Goal: Find specific page/section: Find specific page/section

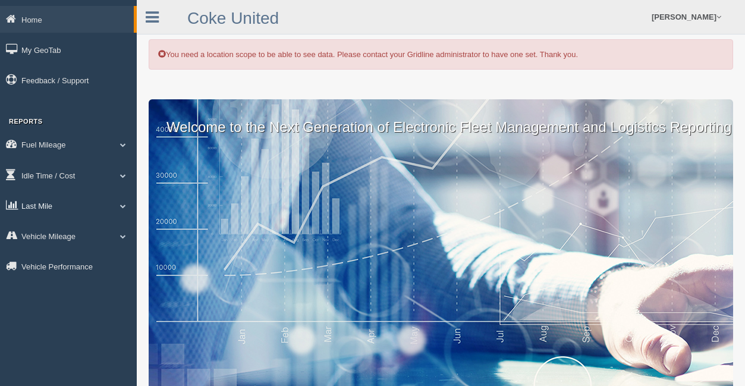
click at [87, 211] on link "Last Mile" at bounding box center [68, 205] width 137 height 27
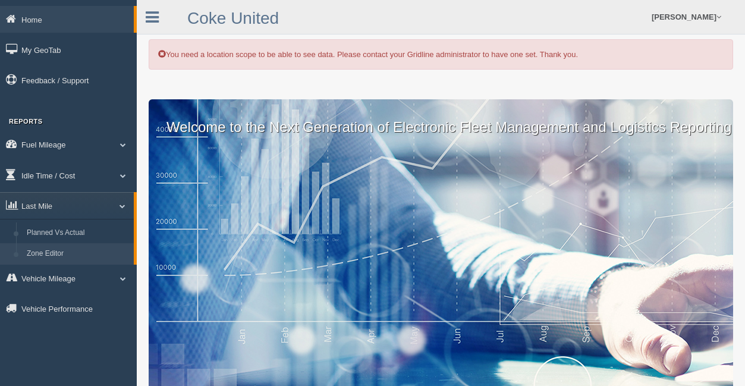
click at [73, 248] on link "Zone Editor" at bounding box center [77, 253] width 112 height 21
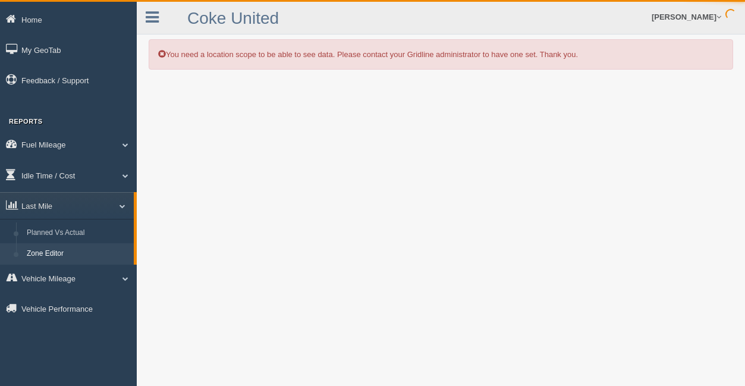
click at [7, 347] on div "Home My GeoTab Feedback / Support Reports Fuel Mileage Fuel Analysis Fuel Milea…" at bounding box center [68, 193] width 137 height 386
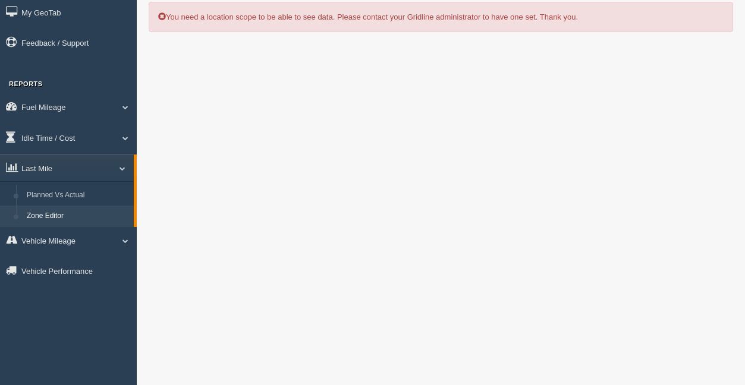
scroll to position [135, 0]
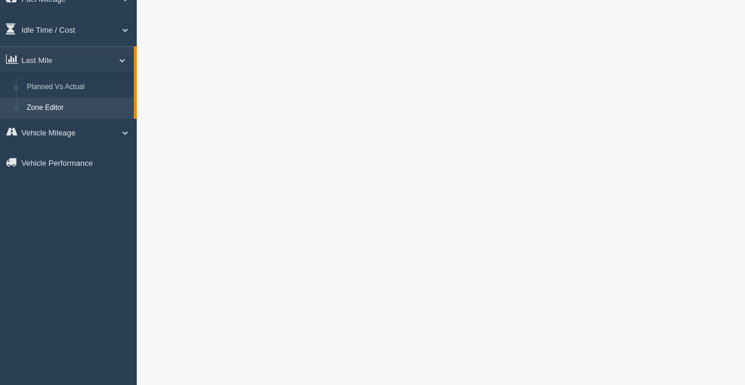
click at [65, 108] on link "Zone Editor" at bounding box center [77, 107] width 112 height 21
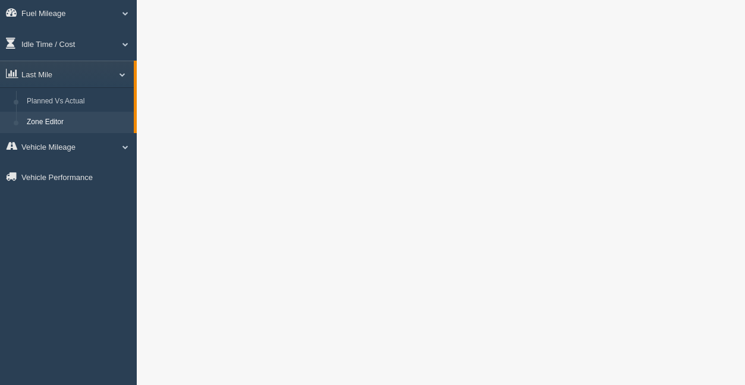
scroll to position [135, 0]
